Goal: Complete application form

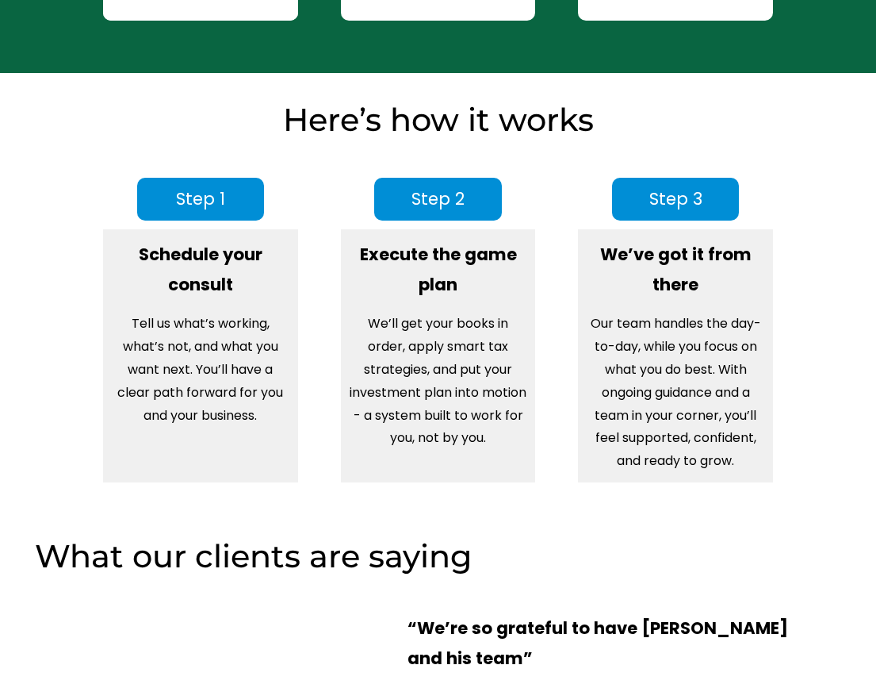
scroll to position [1363, 0]
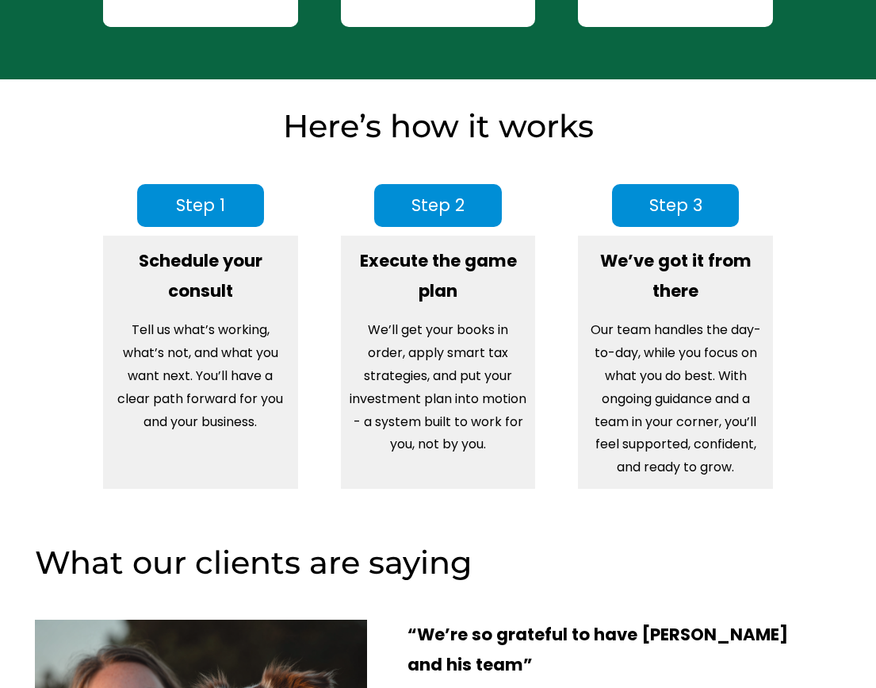
click at [217, 195] on span "Step 1" at bounding box center [200, 205] width 49 height 23
click at [219, 201] on span "Step 1" at bounding box center [200, 205] width 49 height 23
click at [194, 196] on span "Step 1" at bounding box center [200, 205] width 49 height 23
click at [219, 270] on strong "Schedule your consult" at bounding box center [203, 275] width 128 height 53
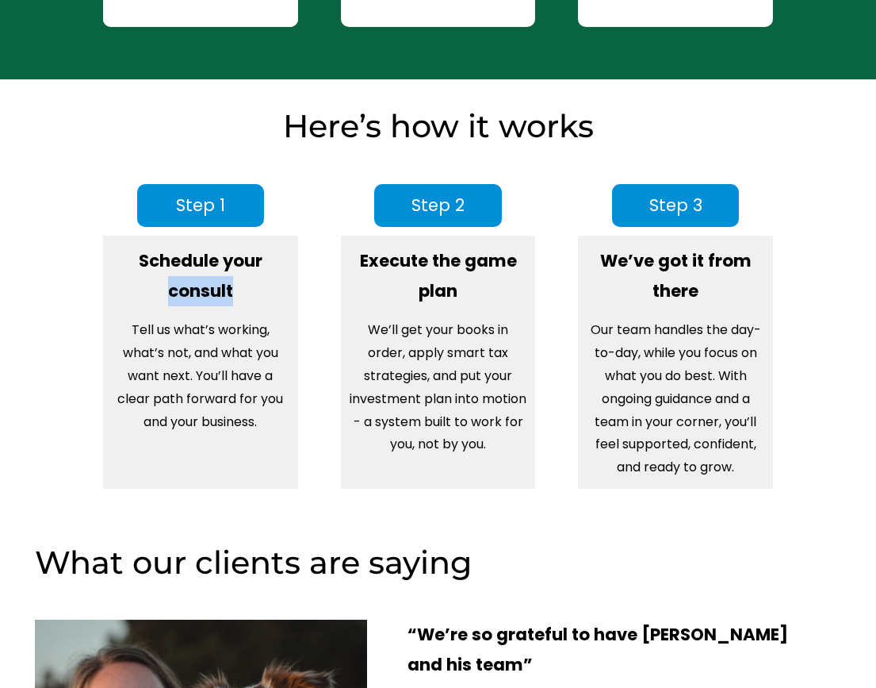
click at [219, 270] on strong "Schedule your consult" at bounding box center [203, 275] width 128 height 53
click at [212, 199] on span "Step 1" at bounding box center [200, 205] width 49 height 23
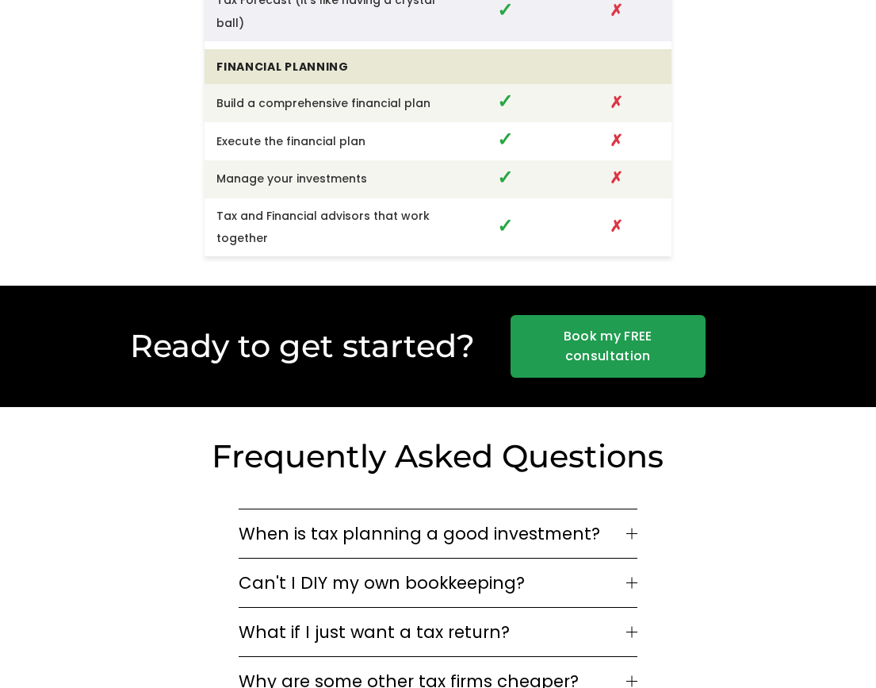
scroll to position [3614, 0]
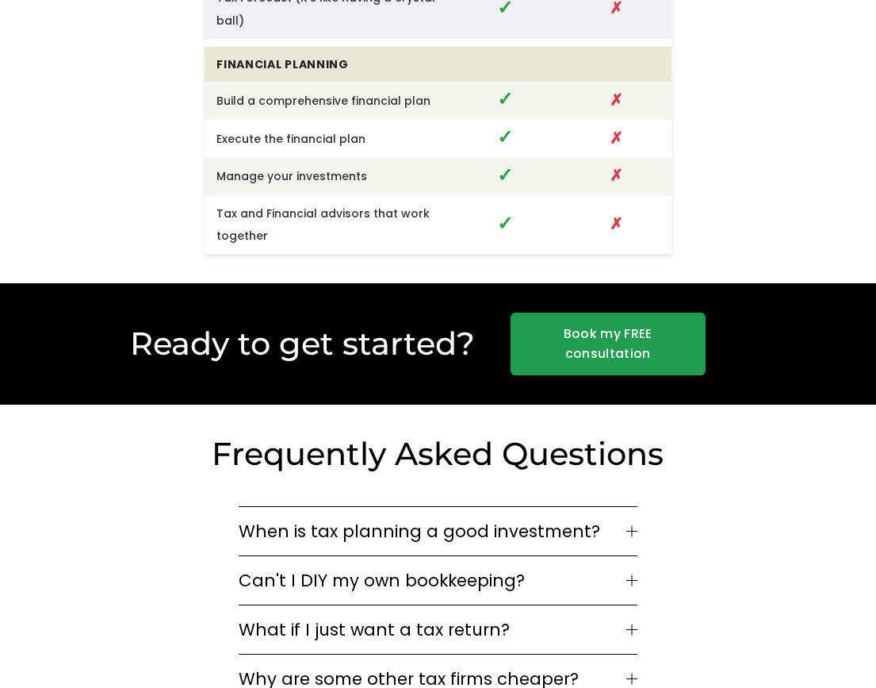
click at [594, 313] on link "Book my FREE consultation" at bounding box center [608, 344] width 195 height 63
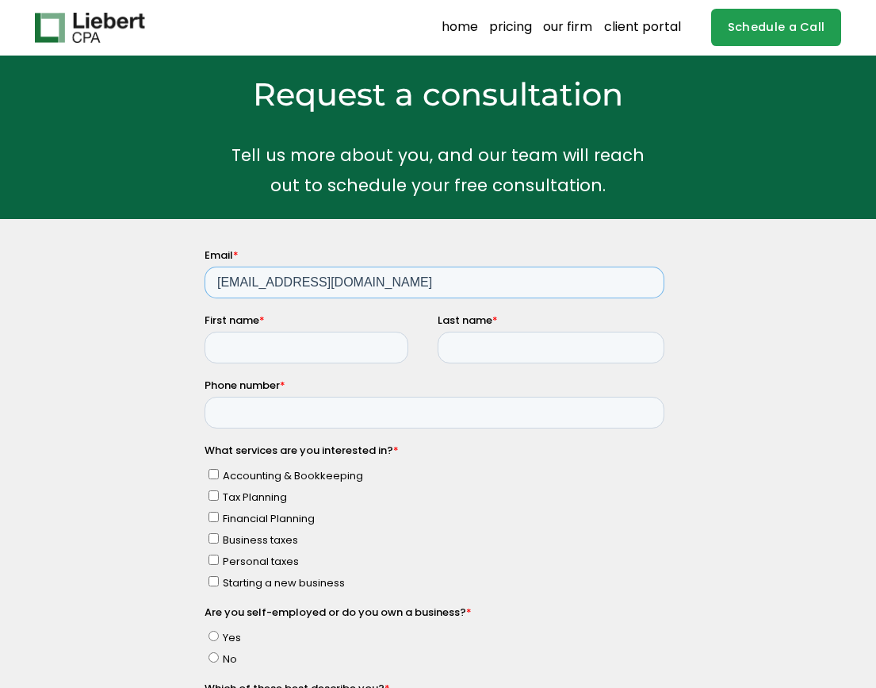
type input "ric45w@gmail.com"
type input "Richard"
type input "Wilcox"
type input "212-713-1650"
click at [215, 554] on input "Personal taxes" at bounding box center [214, 559] width 10 height 10
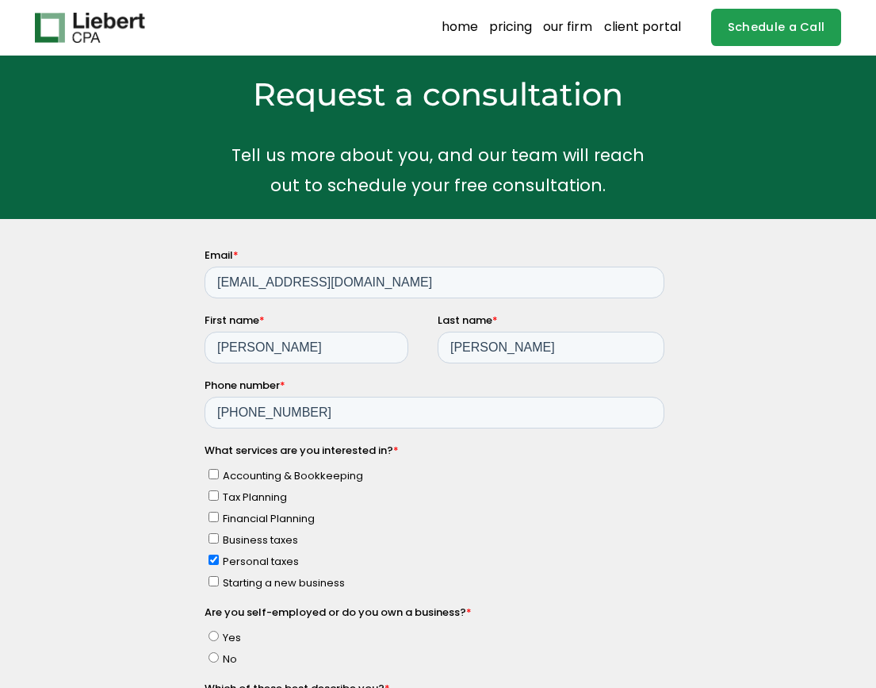
checkbox input "true"
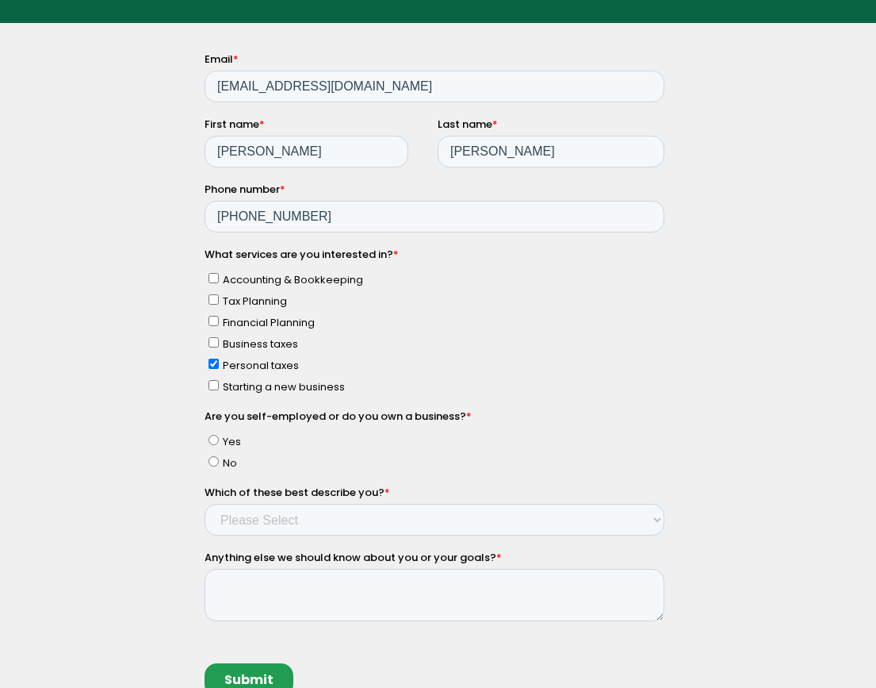
scroll to position [194, 0]
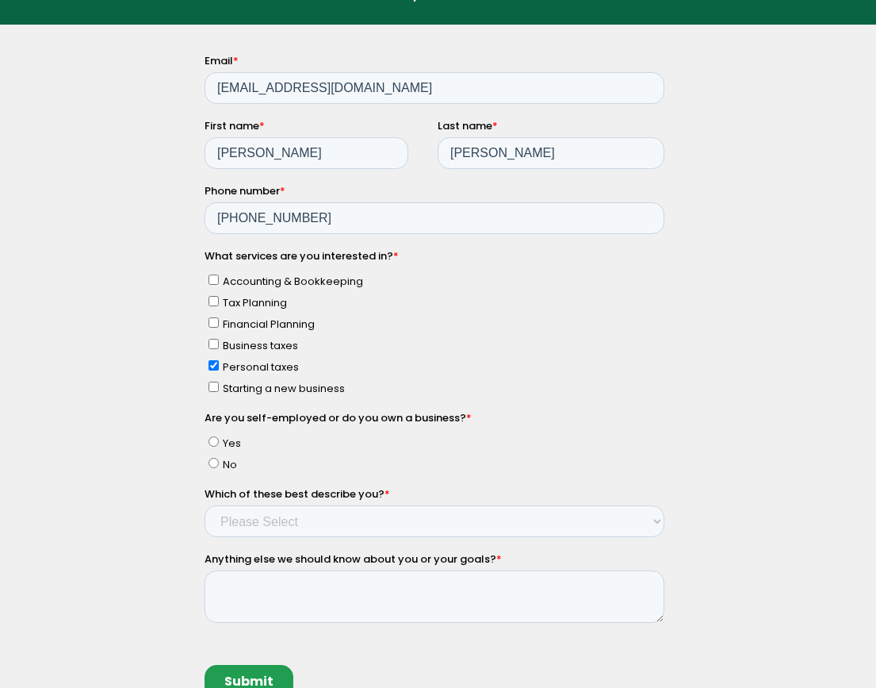
click at [215, 458] on input "No" at bounding box center [214, 463] width 10 height 10
radio input "true"
click at [249, 564] on div "Anything else we should know about you or your goals? *" at bounding box center [438, 586] width 466 height 71
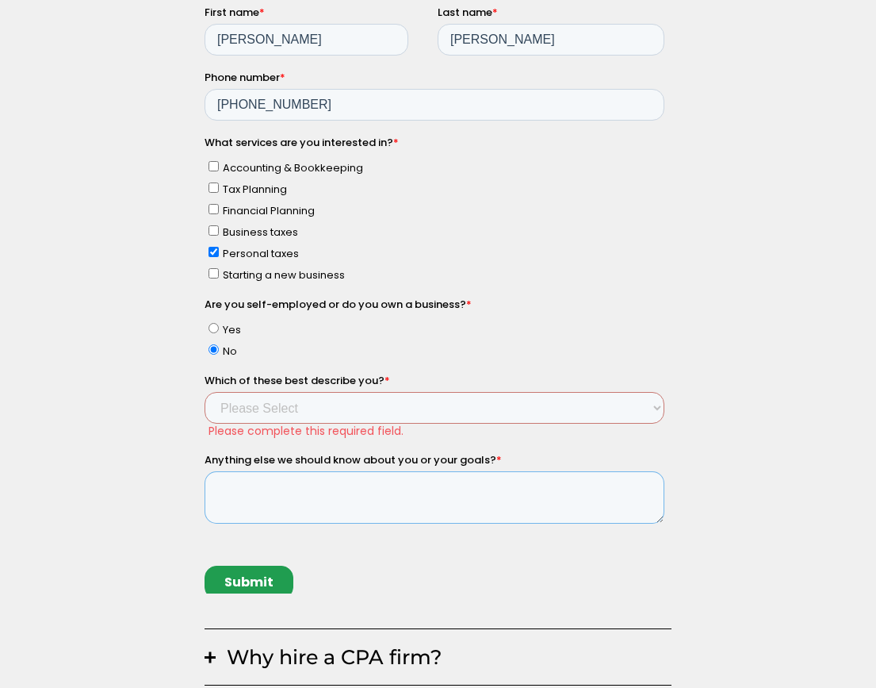
scroll to position [301, 0]
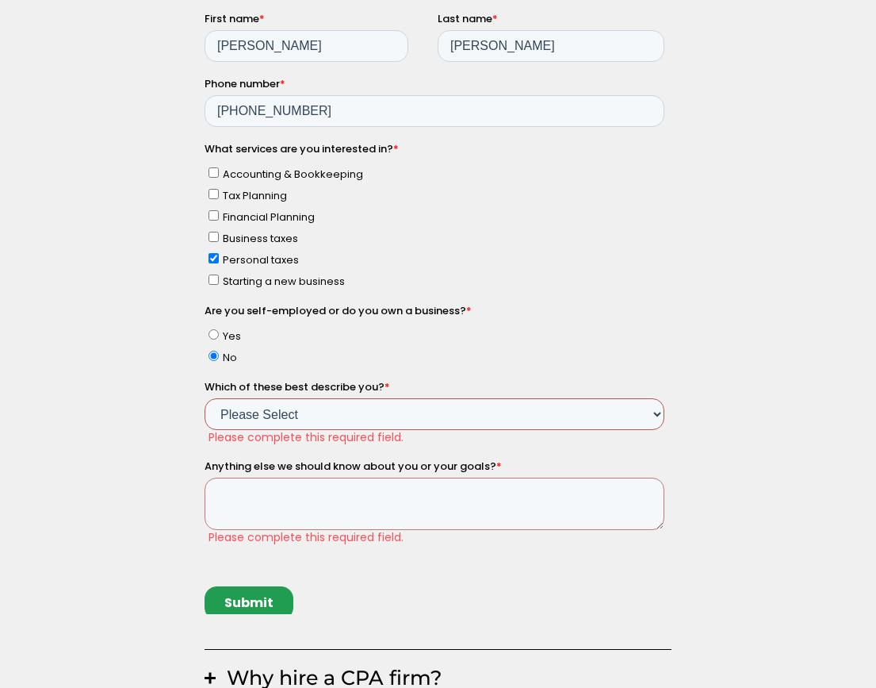
select select "Income < $100k"
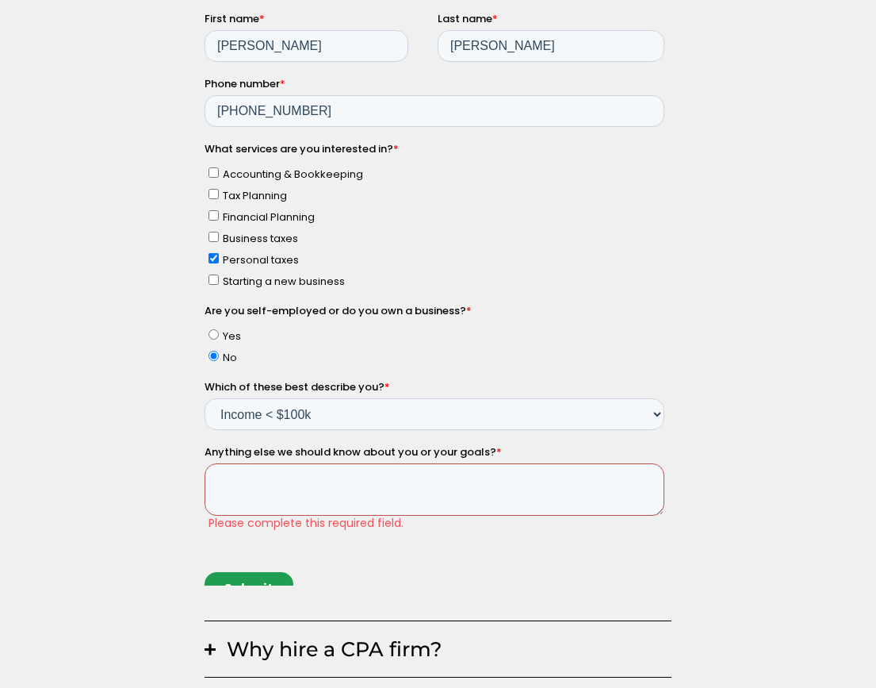
click at [241, 464] on textarea "Anything else we should know about you or your goals? *" at bounding box center [435, 490] width 460 height 52
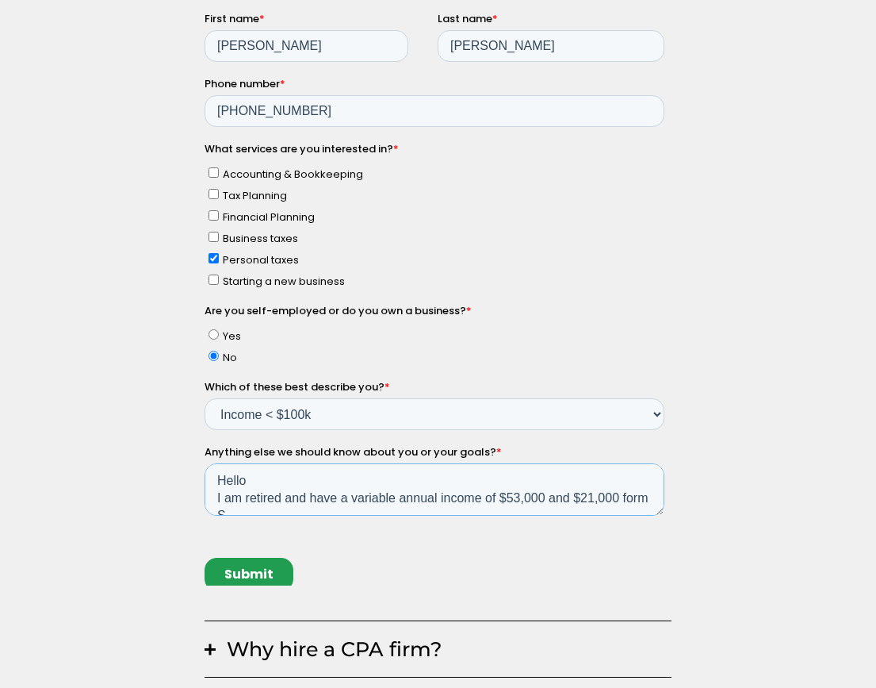
scroll to position [8, 0]
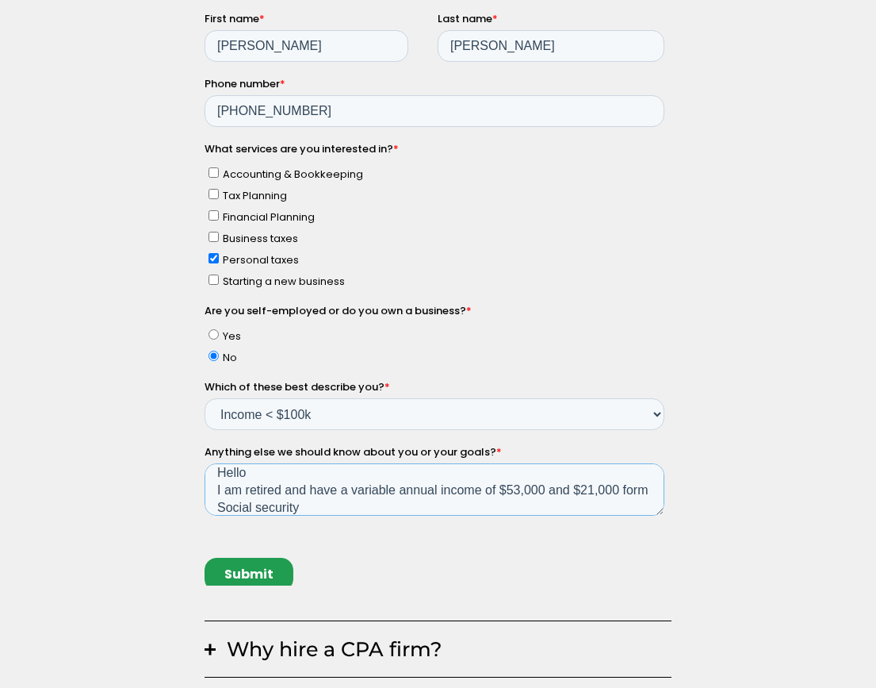
drag, startPoint x: 218, startPoint y: 443, endPoint x: 640, endPoint y: 470, distance: 422.8
click at [640, 470] on textarea "Hello I am retired and have a variable annual income of $53,000 and $21,000 for…" at bounding box center [435, 490] width 460 height 52
click at [310, 484] on textarea "Hello I am retired and have a variable annual income of $53,000 and $21,000 fro…" at bounding box center [435, 490] width 460 height 52
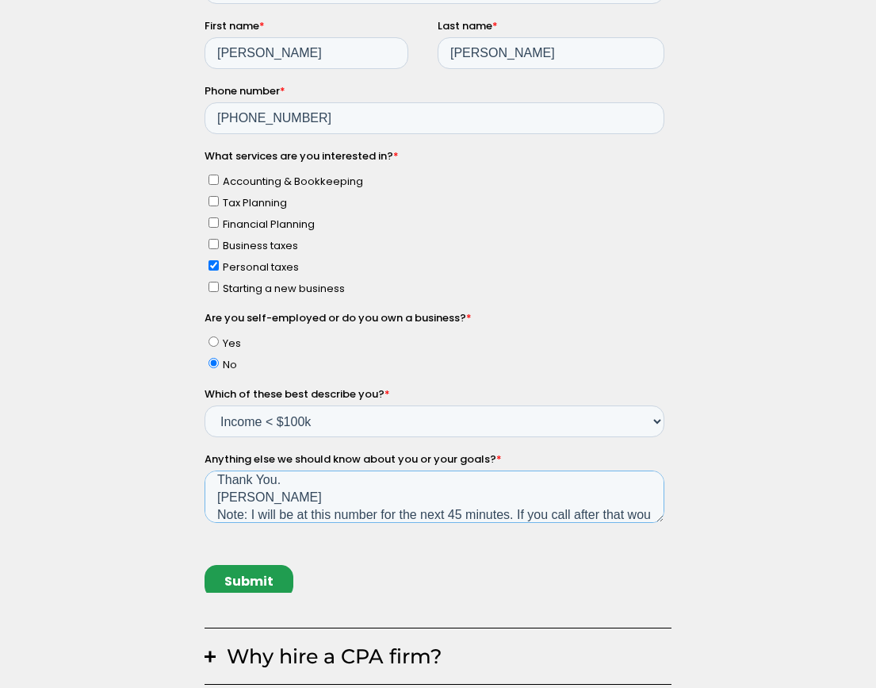
scroll to position [122, 0]
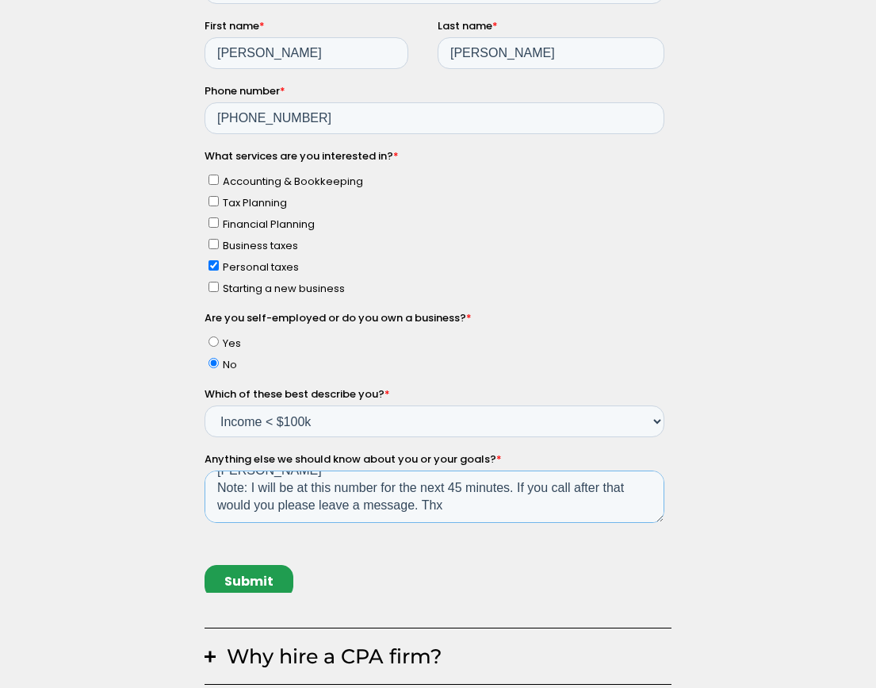
type textarea "Hello I am retired and have a variable annual income of $53,000 and $21,000 fro…"
click at [264, 566] on input "Submit" at bounding box center [249, 582] width 89 height 33
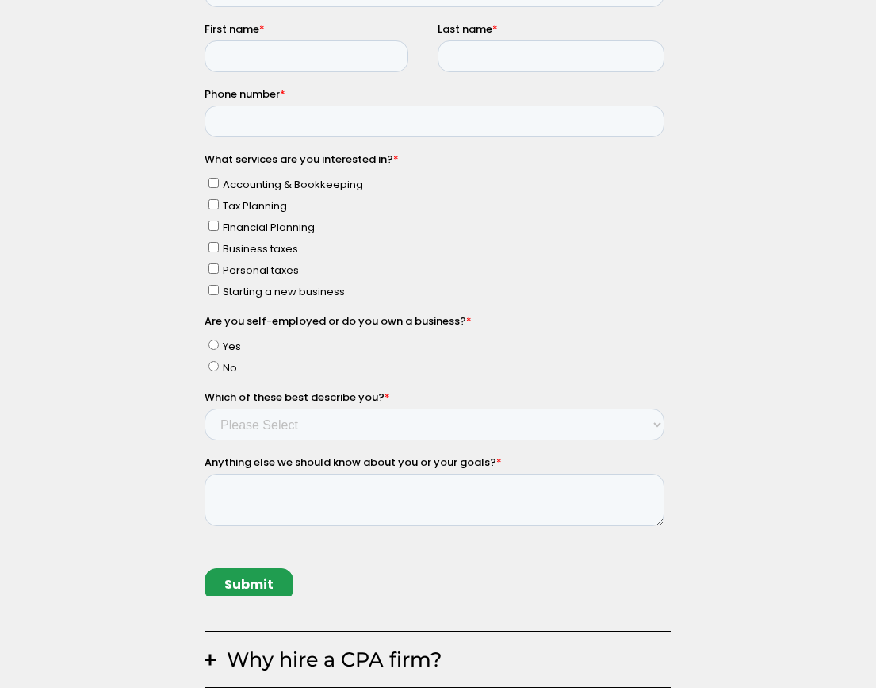
scroll to position [294, 0]
